Goal: Task Accomplishment & Management: Use online tool/utility

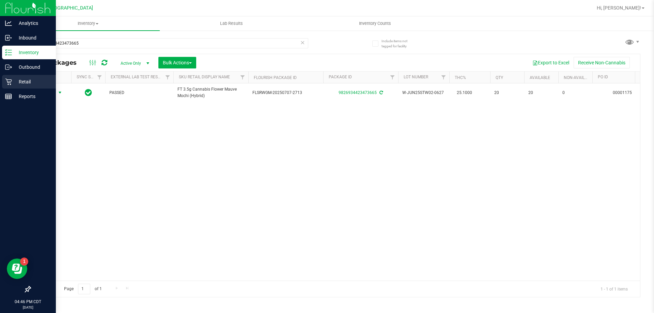
click at [29, 80] on p "Retail" at bounding box center [32, 82] width 41 height 8
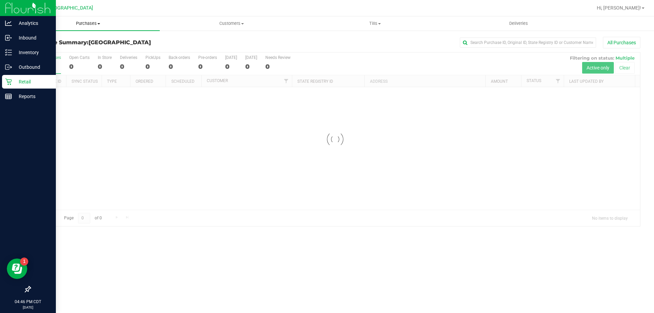
click at [89, 25] on span "Purchases" at bounding box center [87, 23] width 143 height 6
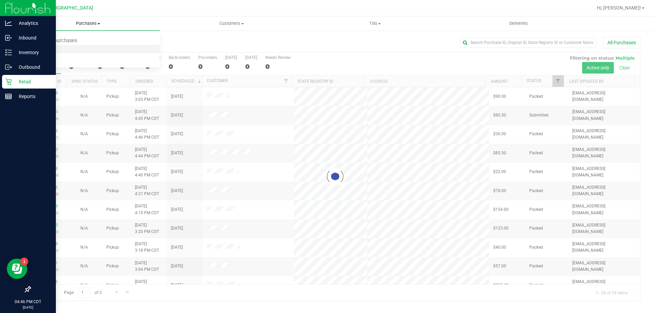
click at [56, 50] on span "Fulfillment" at bounding box center [37, 49] width 42 height 6
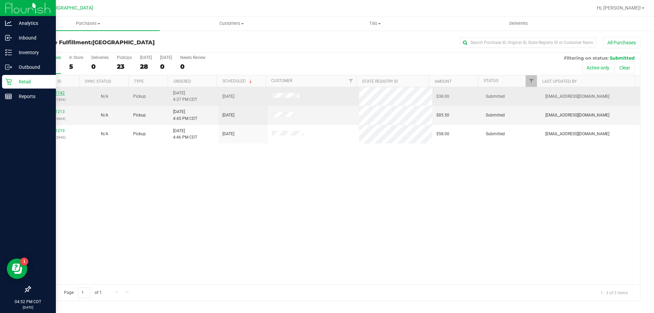
click at [50, 91] on link "11831142" at bounding box center [55, 93] width 19 height 5
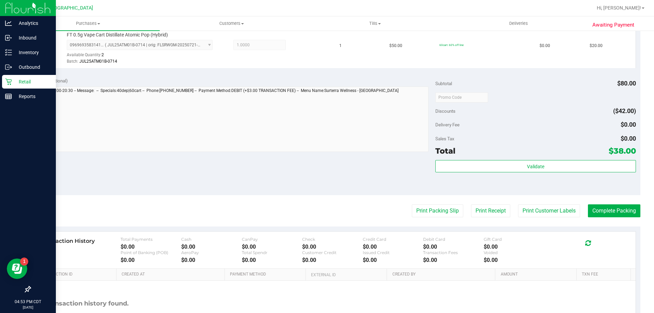
scroll to position [273, 0]
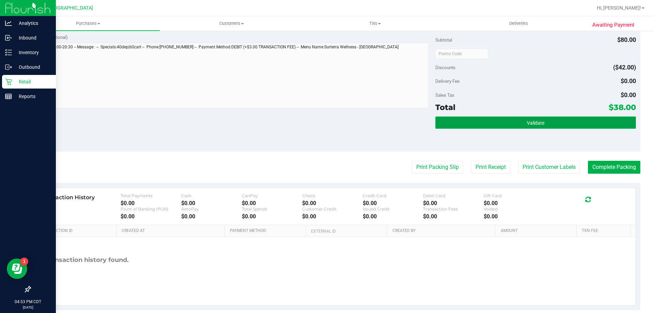
click at [516, 119] on button "Validate" at bounding box center [535, 123] width 200 height 12
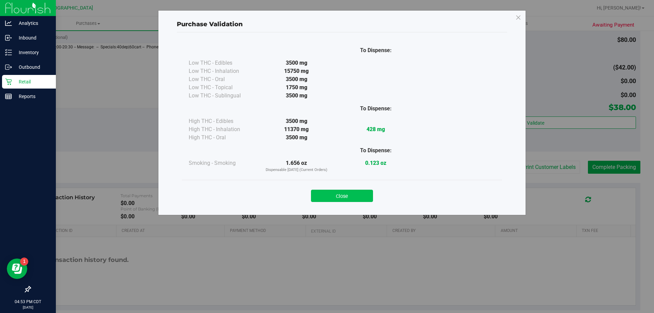
click at [337, 195] on button "Close" at bounding box center [342, 196] width 62 height 12
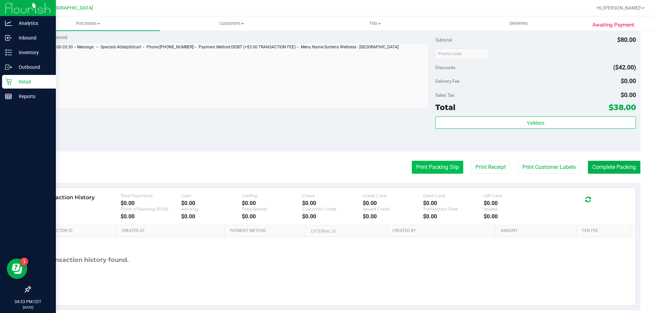
click at [423, 172] on button "Print Packing Slip" at bounding box center [437, 167] width 51 height 13
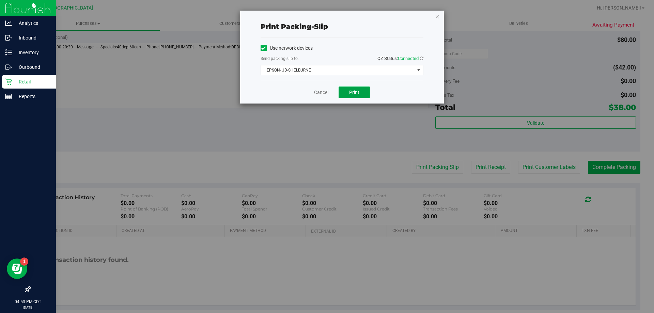
click at [365, 94] on button "Print" at bounding box center [354, 93] width 31 height 12
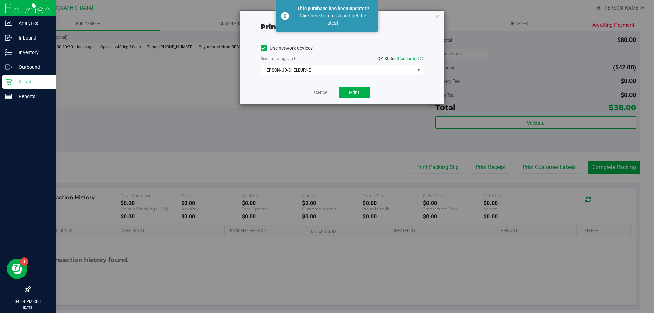
drag, startPoint x: 441, startPoint y: 18, endPoint x: 433, endPoint y: 17, distance: 7.2
click at [439, 18] on div "Print packing-slip Use network devices Send packing-slip to: QZ Status: Connect…" at bounding box center [342, 57] width 204 height 93
click at [433, 17] on div "Print packing-slip Use network devices Send packing-slip to: QZ Status: Connect…" at bounding box center [342, 57] width 204 height 93
click at [436, 18] on icon "button" at bounding box center [437, 16] width 5 height 8
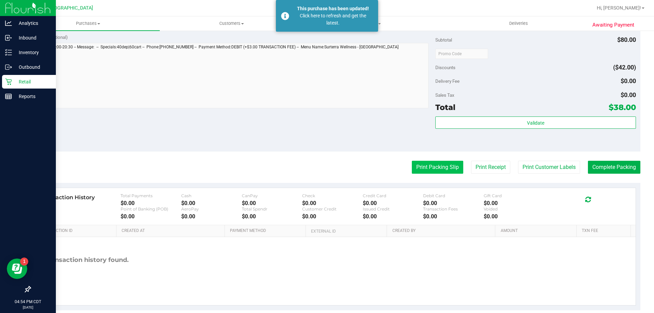
click at [430, 172] on button "Print Packing Slip" at bounding box center [437, 167] width 51 height 13
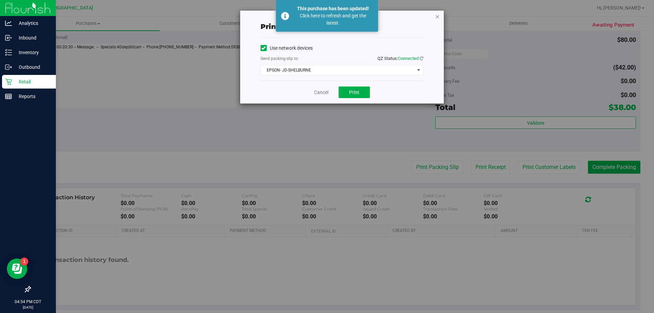
click at [437, 17] on icon "button" at bounding box center [437, 16] width 5 height 8
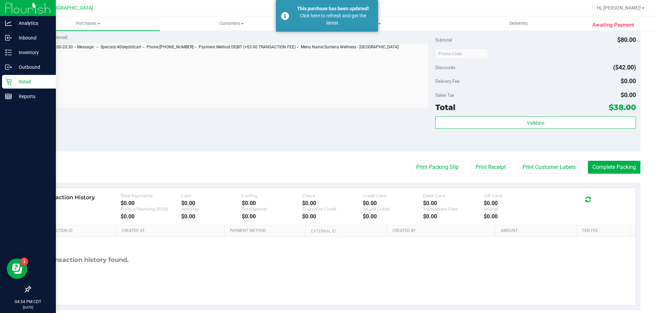
scroll to position [136, 0]
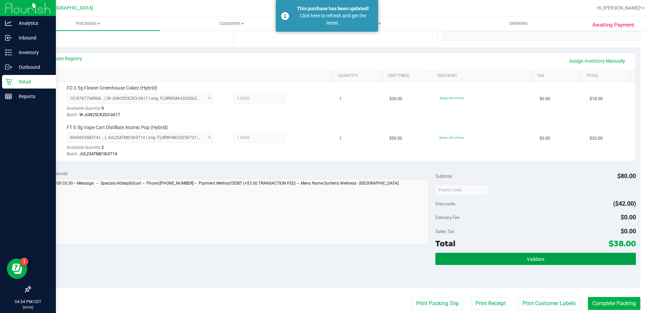
click at [505, 260] on button "Validate" at bounding box center [535, 259] width 200 height 12
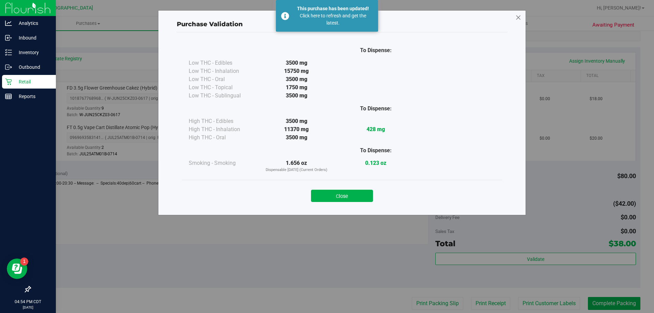
click at [518, 19] on icon at bounding box center [518, 17] width 6 height 11
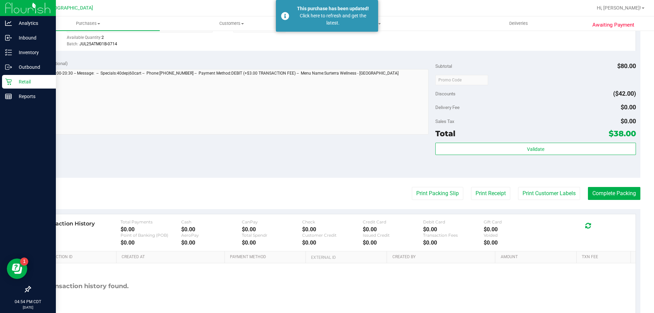
scroll to position [273, 0]
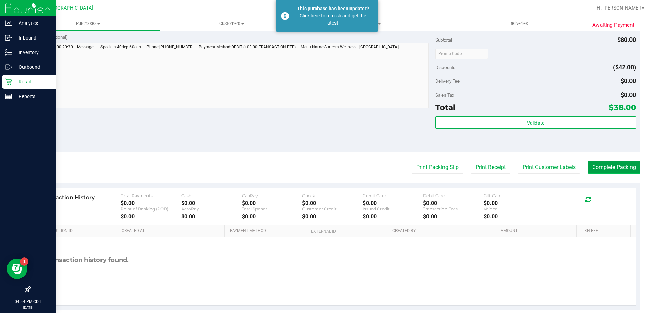
click at [621, 171] on button "Complete Packing" at bounding box center [614, 167] width 52 height 13
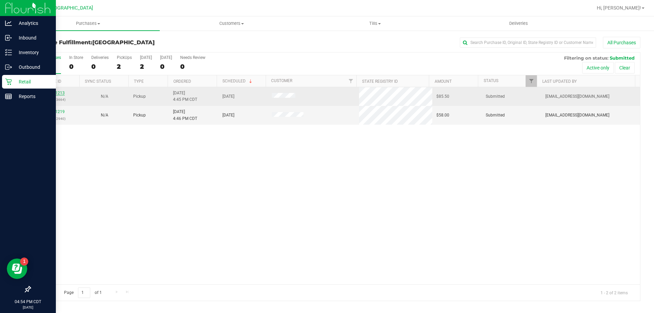
click at [49, 94] on link "11831213" at bounding box center [55, 93] width 19 height 5
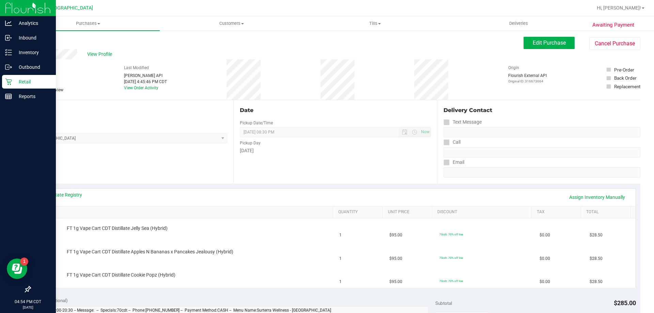
click at [36, 39] on link "Back" at bounding box center [35, 40] width 10 height 5
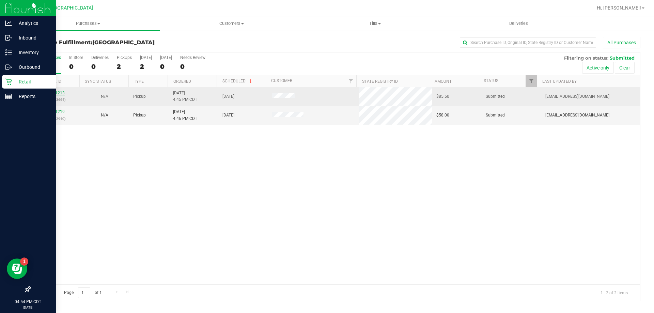
click at [60, 91] on link "11831213" at bounding box center [55, 93] width 19 height 5
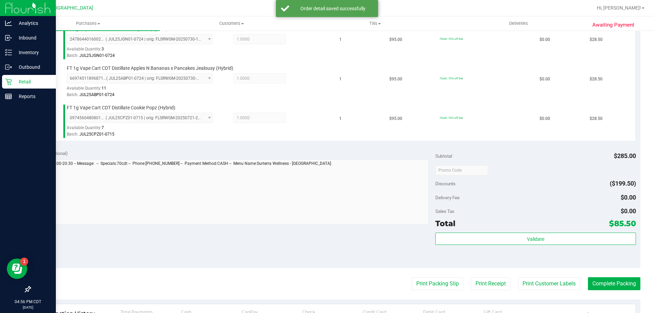
scroll to position [204, 0]
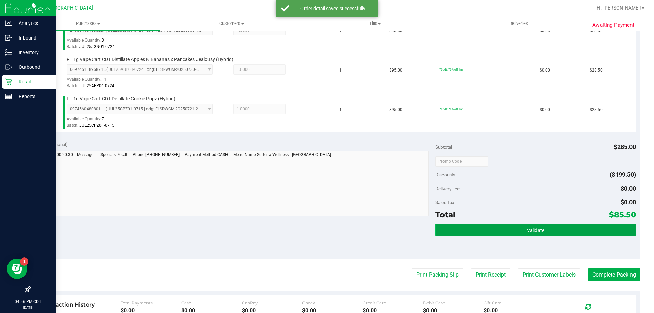
click at [533, 229] on span "Validate" at bounding box center [535, 230] width 17 height 5
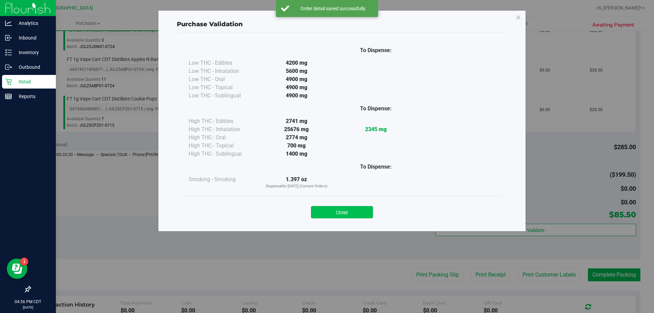
click at [337, 212] on button "Close" at bounding box center [342, 212] width 62 height 12
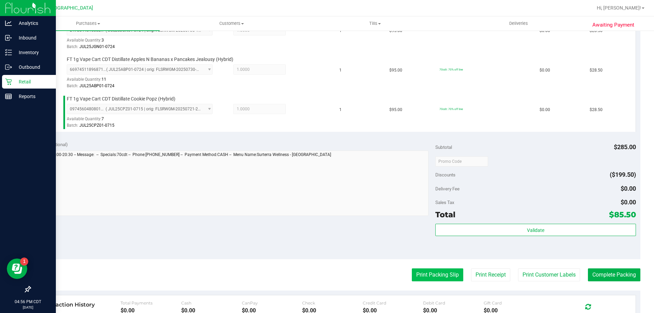
click at [424, 271] on button "Print Packing Slip" at bounding box center [437, 274] width 51 height 13
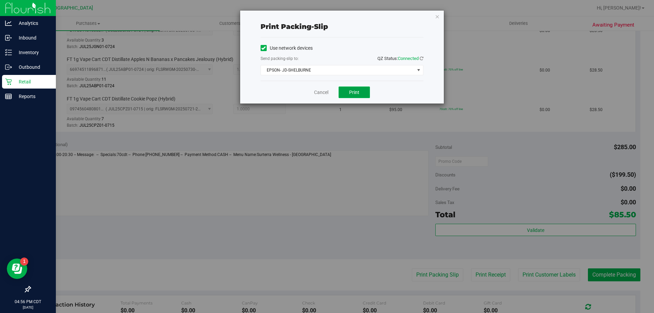
click at [354, 94] on span "Print" at bounding box center [354, 92] width 10 height 5
click at [435, 17] on icon "button" at bounding box center [437, 16] width 5 height 8
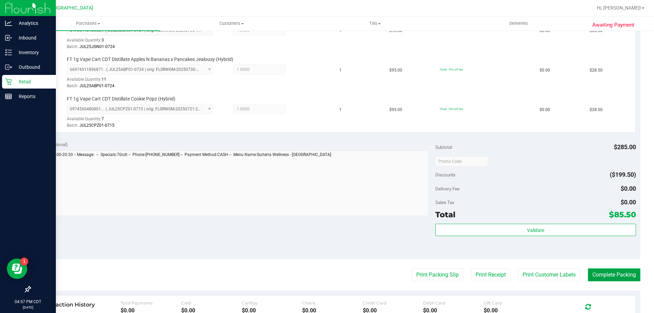
click at [617, 271] on button "Complete Packing" at bounding box center [614, 274] width 52 height 13
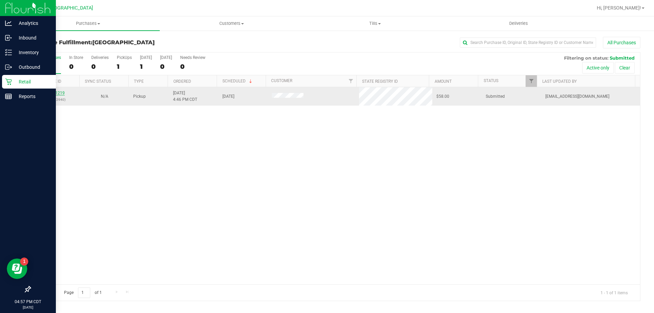
click at [58, 94] on link "11831219" at bounding box center [55, 93] width 19 height 5
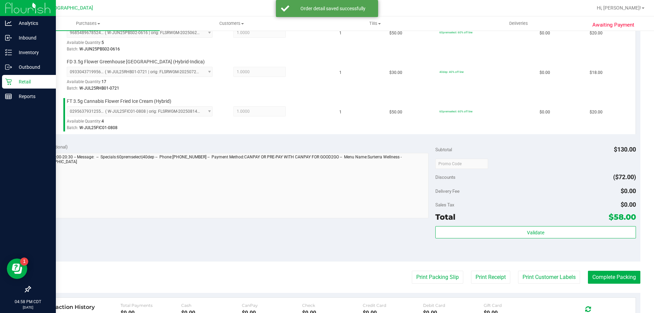
scroll to position [238, 0]
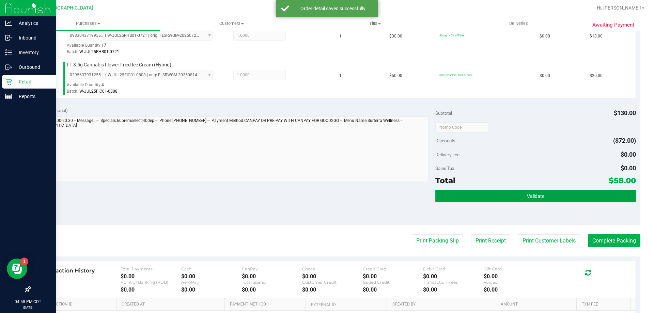
click at [553, 196] on button "Validate" at bounding box center [535, 196] width 200 height 12
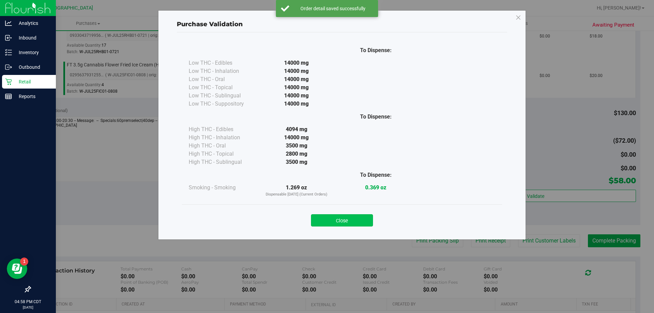
click at [348, 221] on button "Close" at bounding box center [342, 220] width 62 height 12
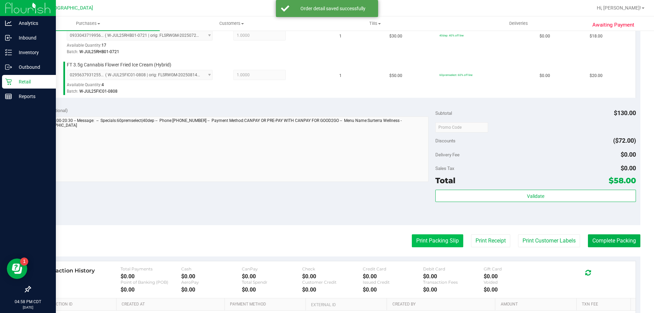
click at [439, 242] on button "Print Packing Slip" at bounding box center [437, 240] width 51 height 13
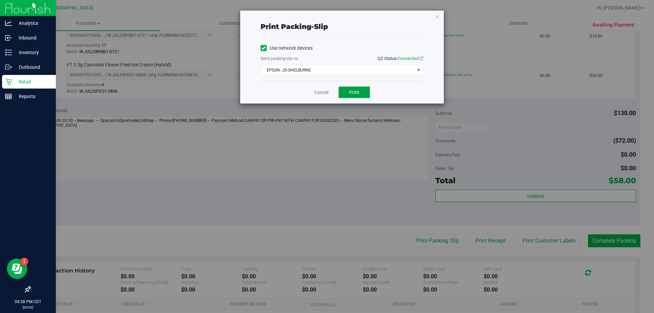
click at [352, 90] on span "Print" at bounding box center [354, 92] width 10 height 5
click at [438, 16] on icon "button" at bounding box center [437, 16] width 5 height 8
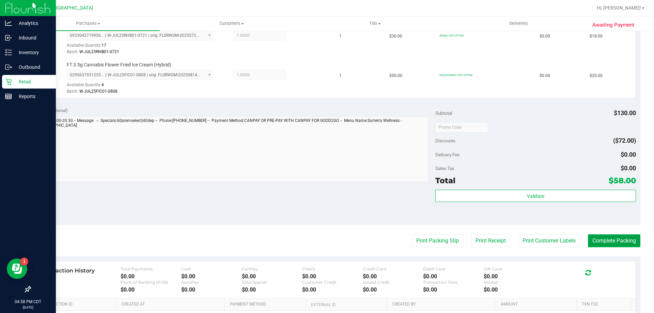
click at [602, 245] on button "Complete Packing" at bounding box center [614, 240] width 52 height 13
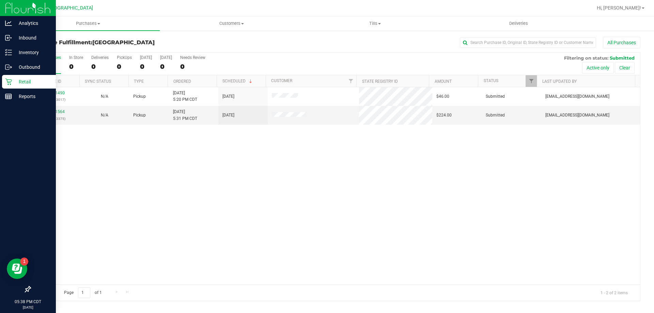
click at [294, 234] on div "11831490 (316683017) N/A Pickup [DATE] 5:20 PM CDT 8/22/2025 $46.00 Submitted […" at bounding box center [335, 185] width 610 height 197
click at [196, 215] on div "11831490 (316683017) N/A Pickup [DATE] 5:20 PM CDT 8/22/2025 $46.00 Submitted […" at bounding box center [335, 185] width 610 height 197
